Goal: Information Seeking & Learning: Learn about a topic

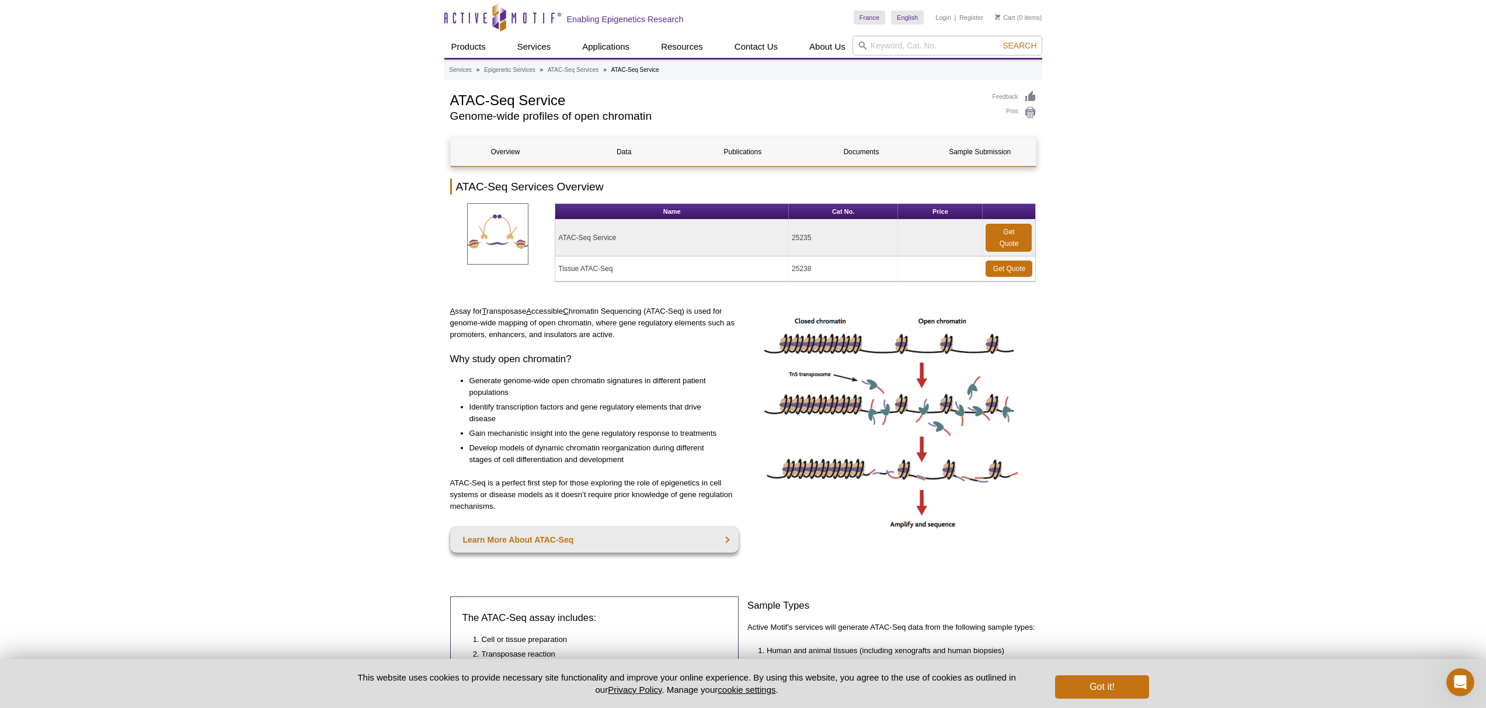
click at [639, 155] on link "Data" at bounding box center [624, 152] width 110 height 28
click at [873, 157] on link "Documents" at bounding box center [861, 152] width 110 height 28
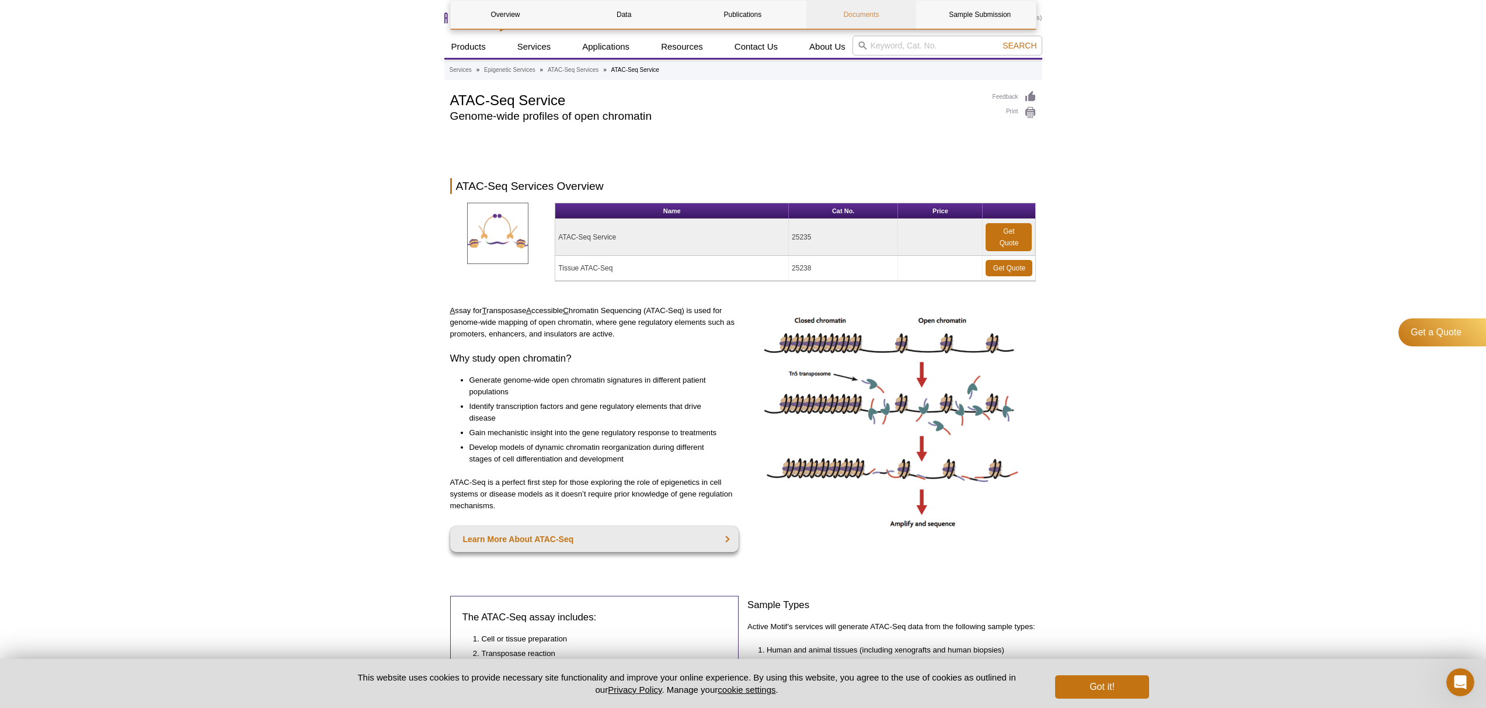
scroll to position [3452, 0]
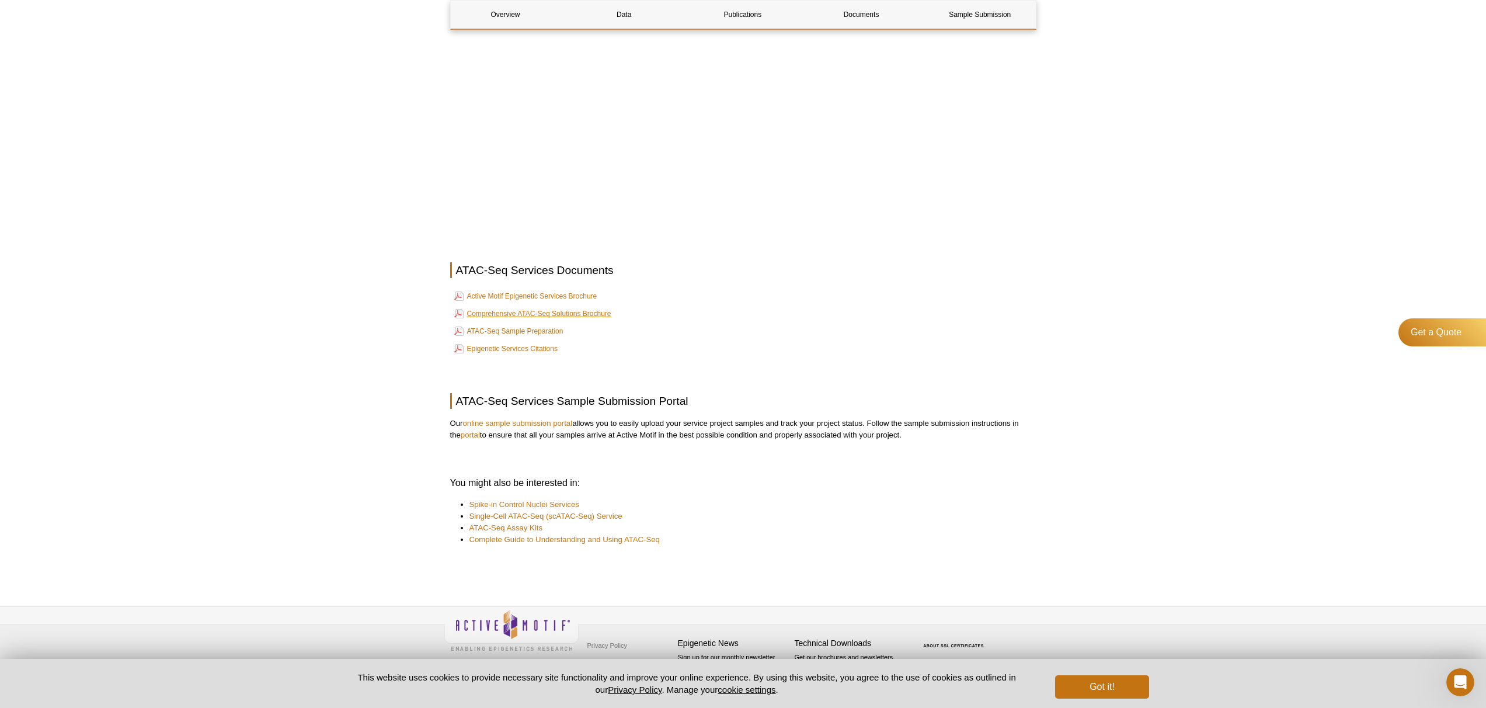
click at [564, 315] on link "Comprehensive ATAC-Seq Solutions Brochure" at bounding box center [532, 314] width 157 height 14
click at [487, 330] on link "ATAC-Seq Sample Preparation" at bounding box center [508, 331] width 109 height 14
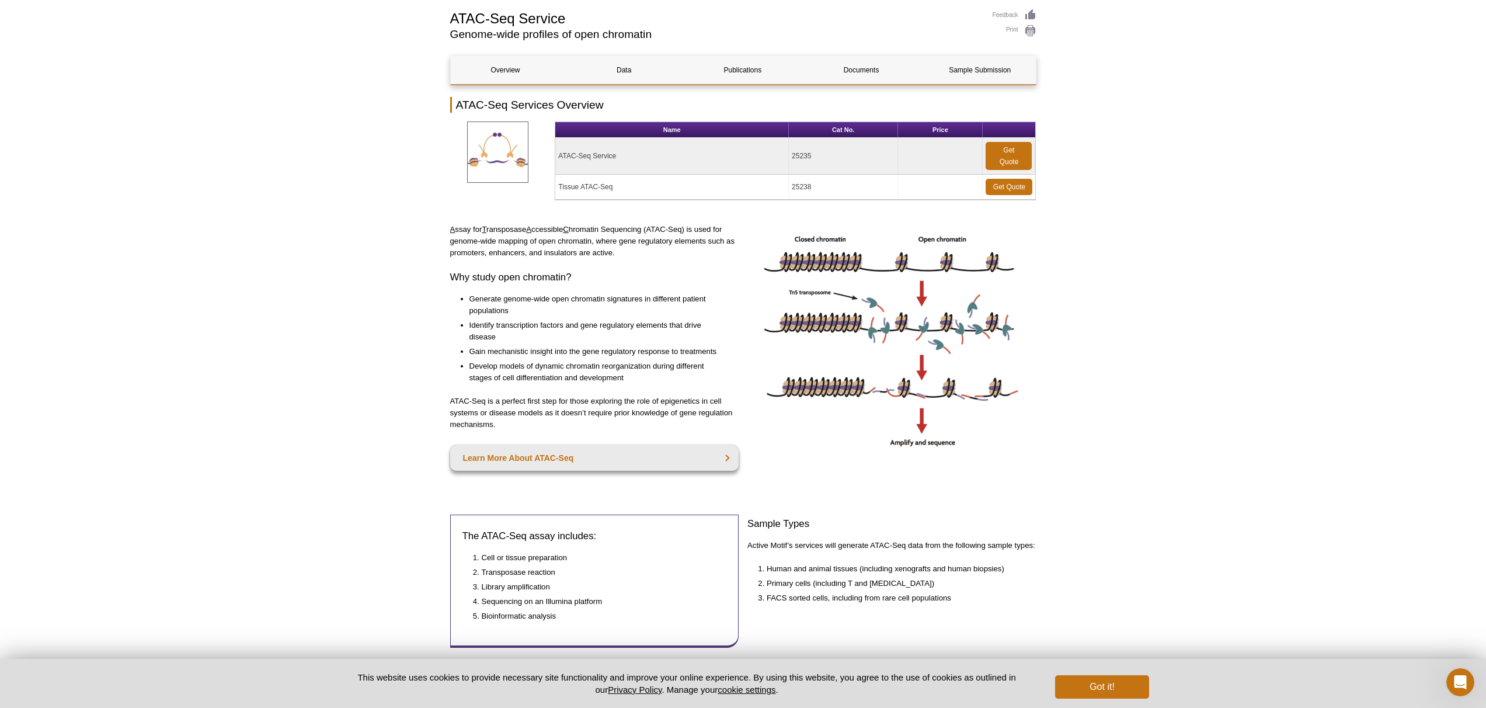
scroll to position [0, 0]
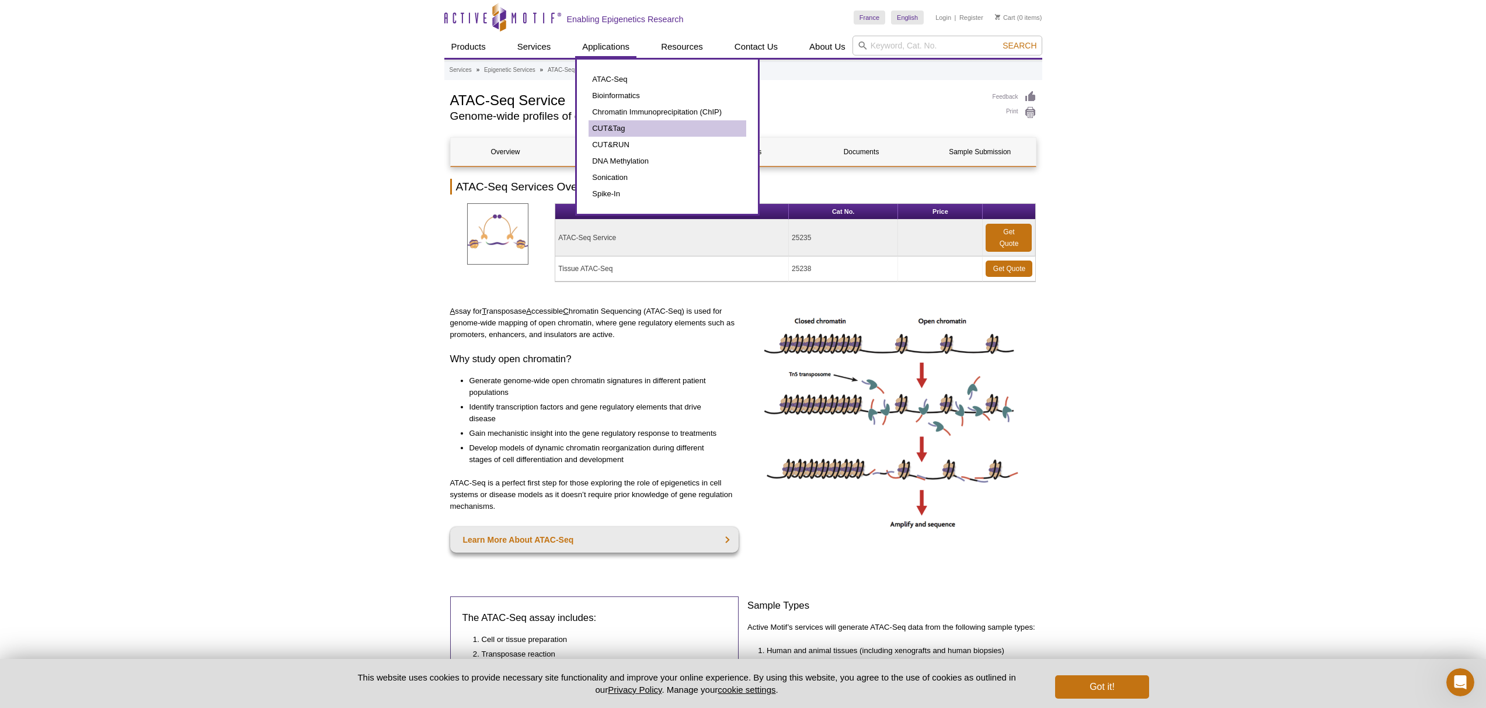
click at [611, 128] on link "CUT&Tag" at bounding box center [668, 128] width 158 height 16
click at [627, 148] on link "CUT&RUN" at bounding box center [668, 145] width 158 height 16
click at [625, 144] on link "CUT&RUN" at bounding box center [668, 145] width 158 height 16
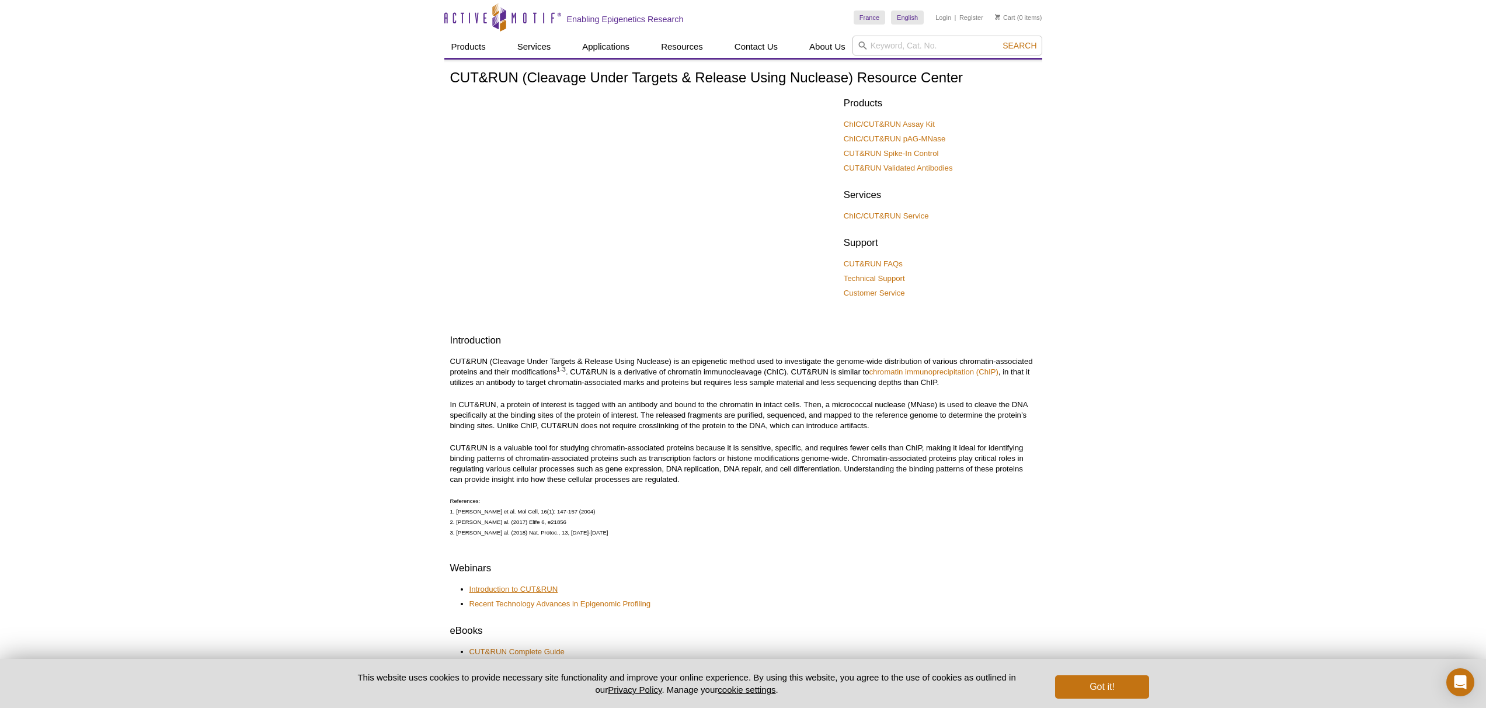
click at [530, 584] on link "Introduction to CUT&RUN" at bounding box center [513, 589] width 89 height 11
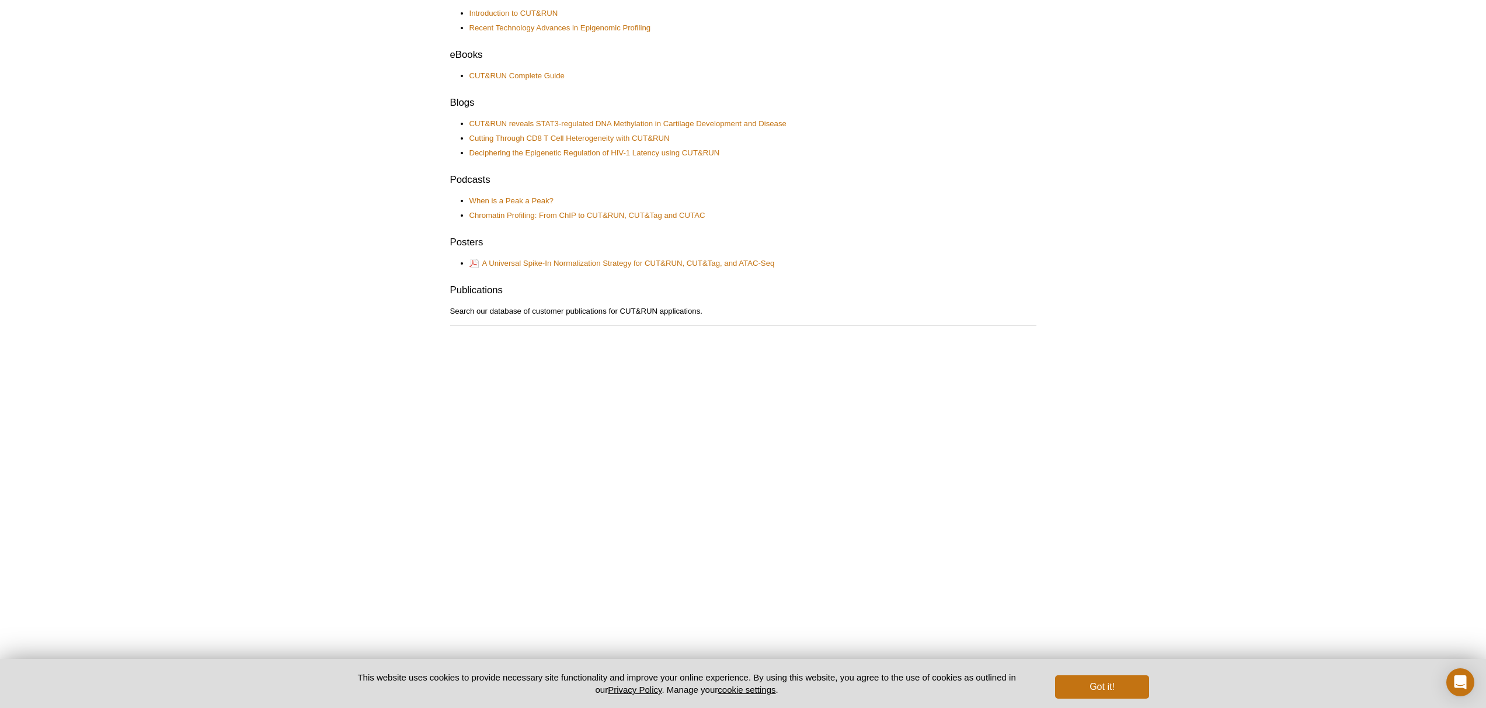
scroll to position [601, 0]
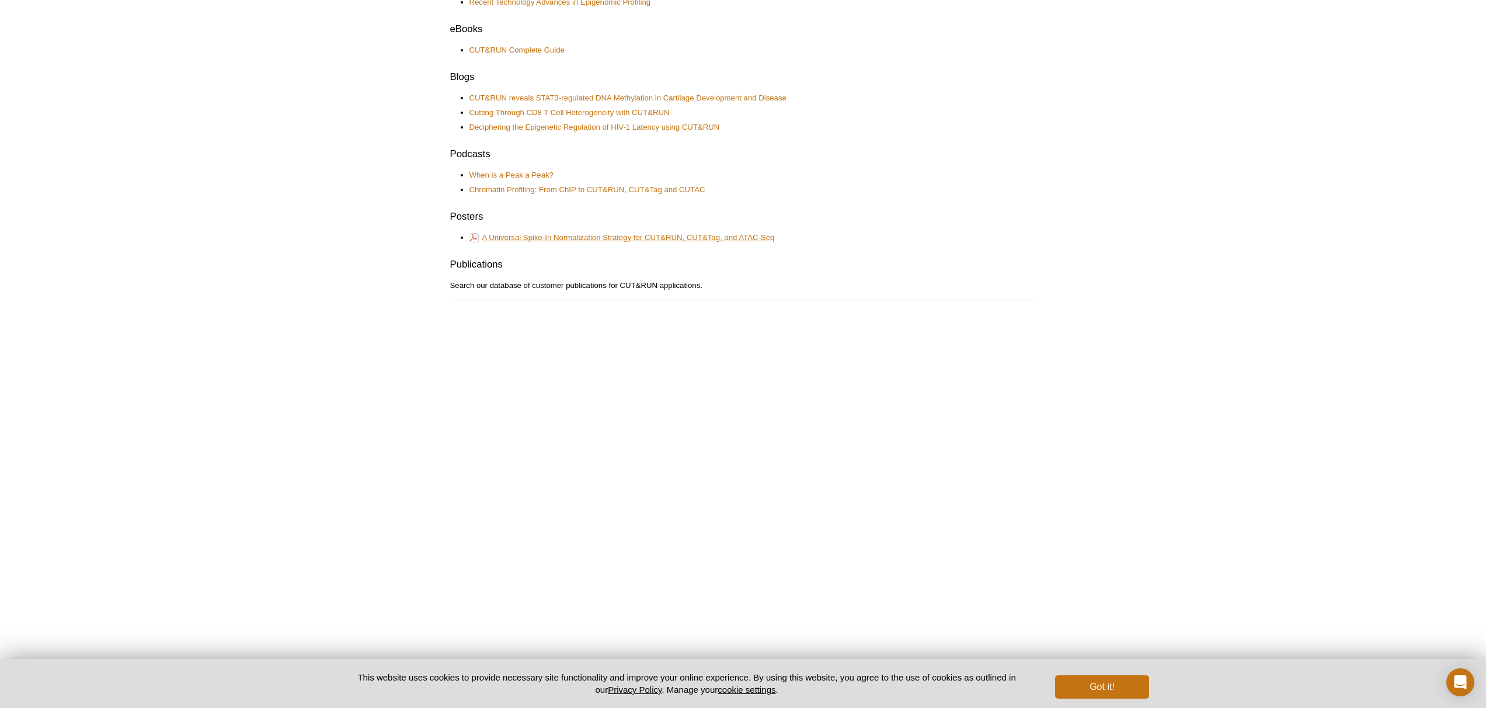
click at [608, 236] on link "A Universal Spike-In Normalization Strategy for CUT&RUN, CUT&Tag, and ATAC-Seq" at bounding box center [621, 237] width 305 height 13
